Goal: Find specific page/section: Find specific page/section

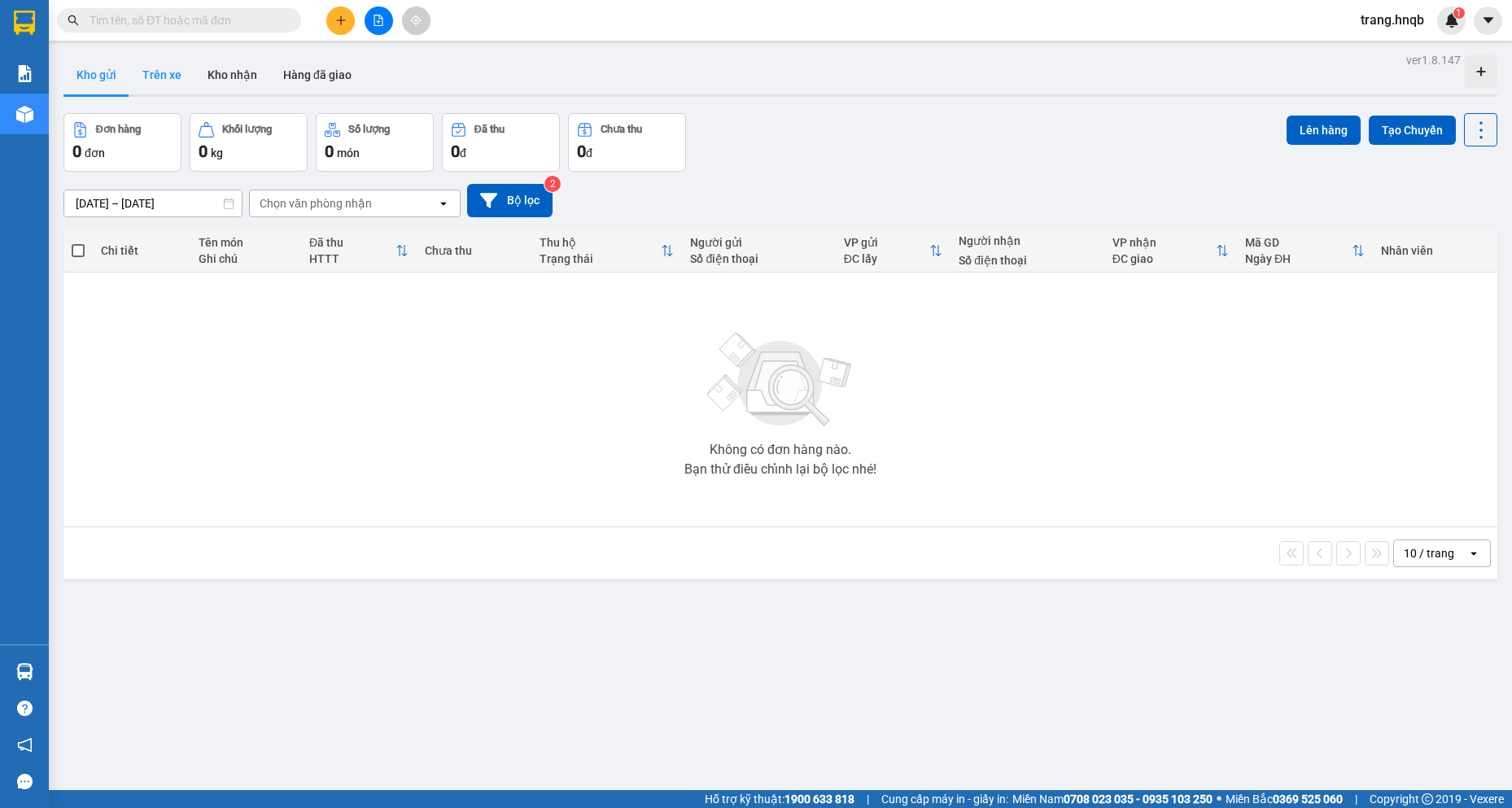
click at [175, 74] on button "Trên xe" at bounding box center [162, 75] width 65 height 39
